Goal: Task Accomplishment & Management: Manage account settings

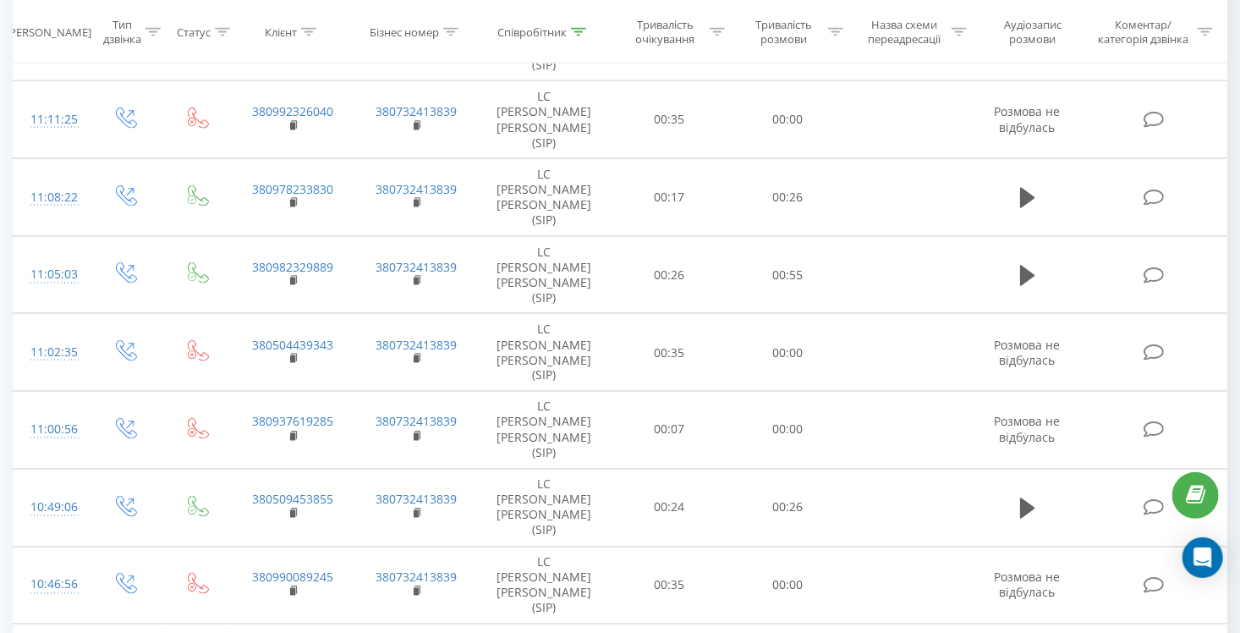
scroll to position [1235, 0]
